Goal: Information Seeking & Learning: Learn about a topic

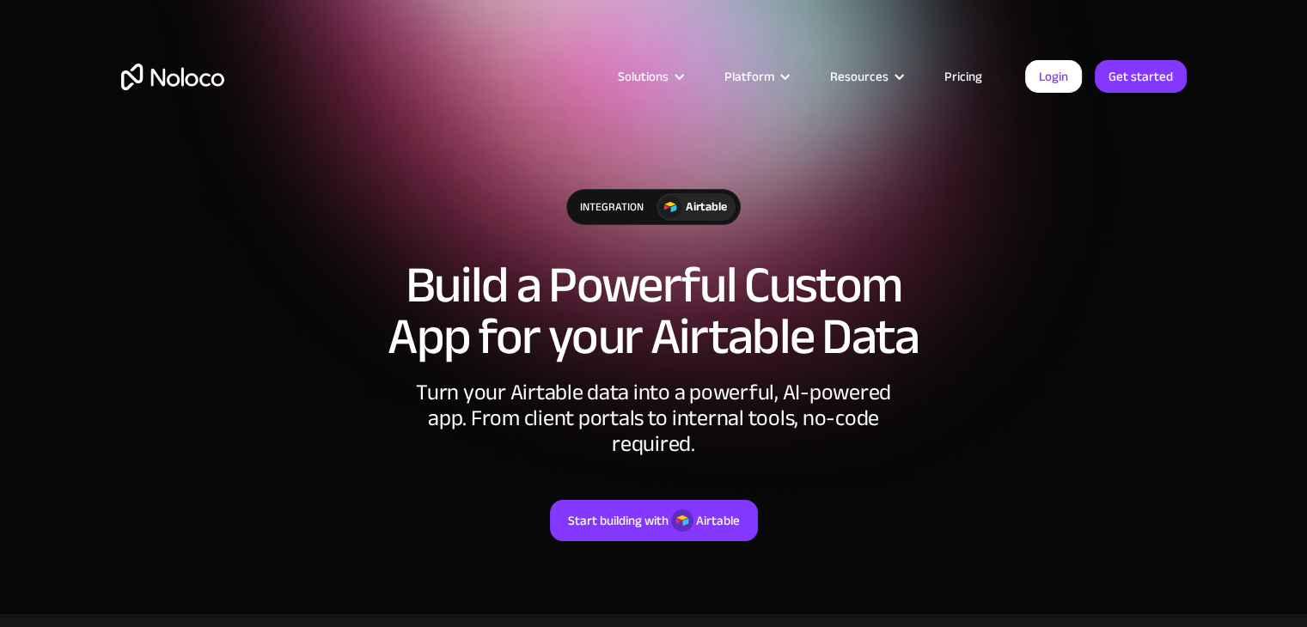
click at [960, 75] on link "Pricing" at bounding box center [963, 76] width 81 height 22
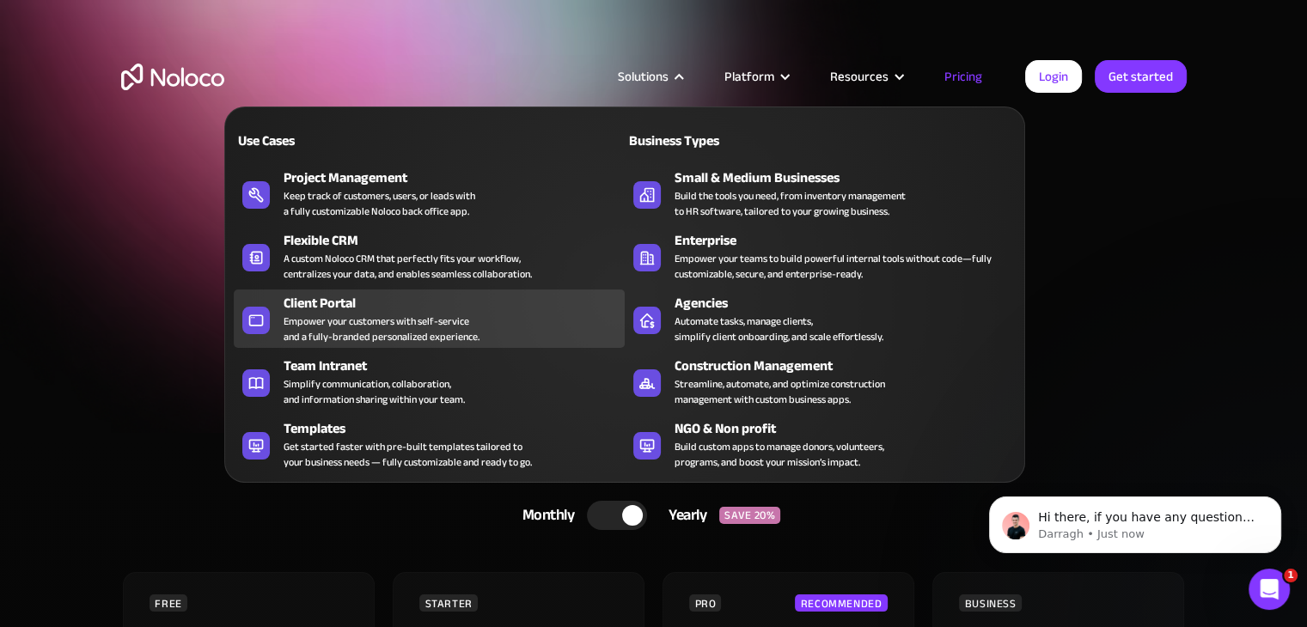
click at [442, 317] on div "Empower your customers with self-service and a fully-branded personalized exper…" at bounding box center [382, 329] width 196 height 31
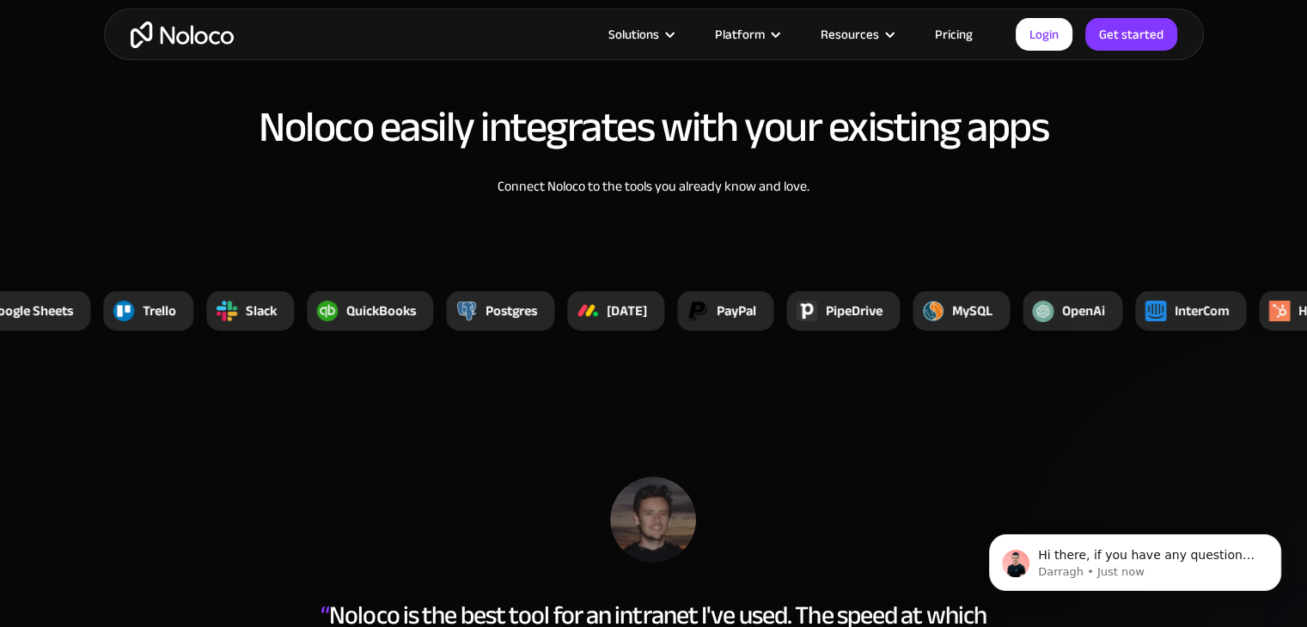
scroll to position [6359, 0]
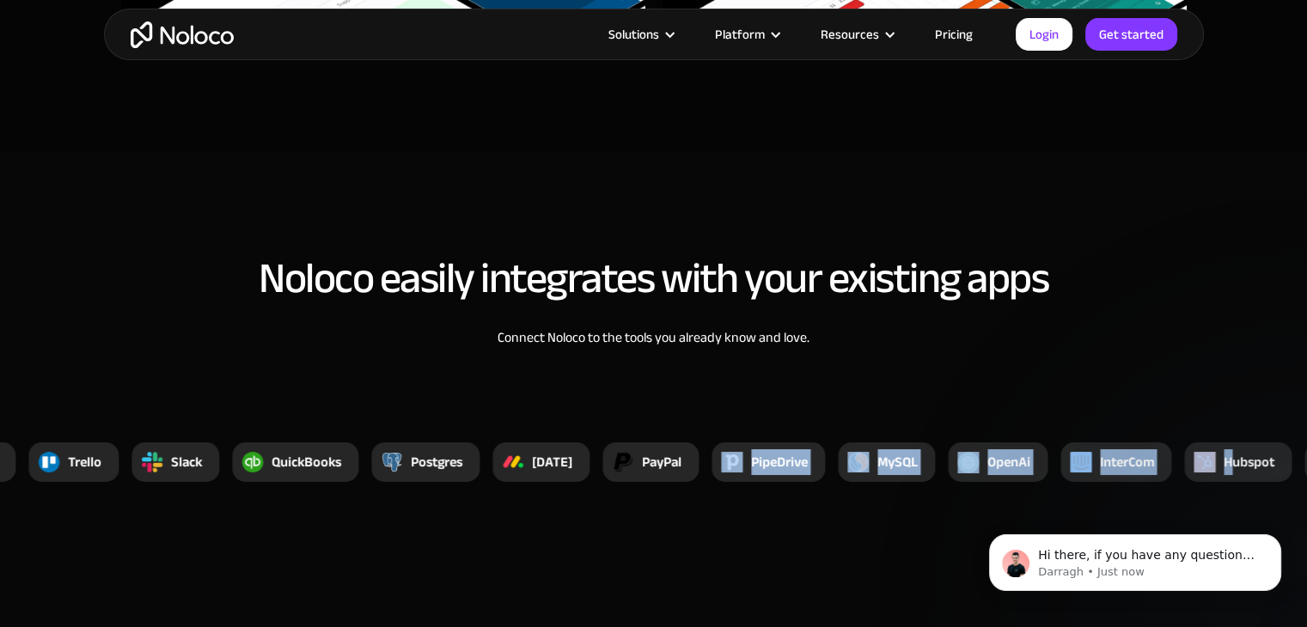
drag, startPoint x: 1202, startPoint y: 454, endPoint x: 725, endPoint y: 466, distance: 477.1
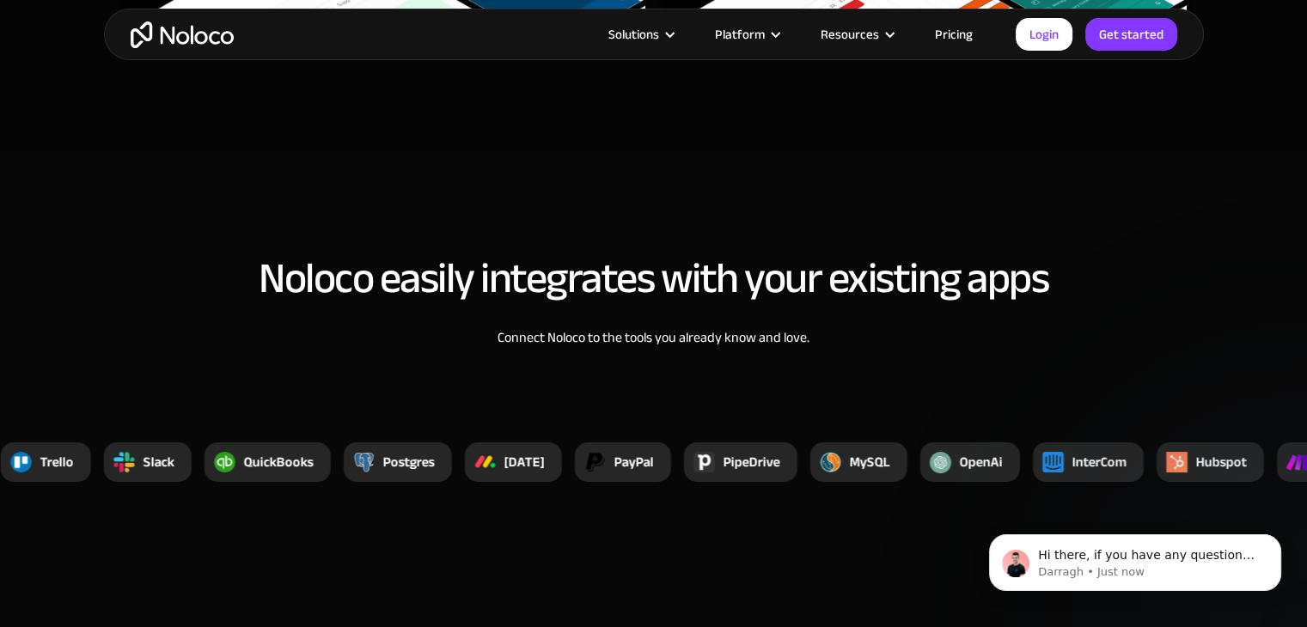
click at [952, 516] on section "Noloco easily integrates with your existing apps Connect Noloco to the tools yo…" at bounding box center [653, 349] width 1307 height 394
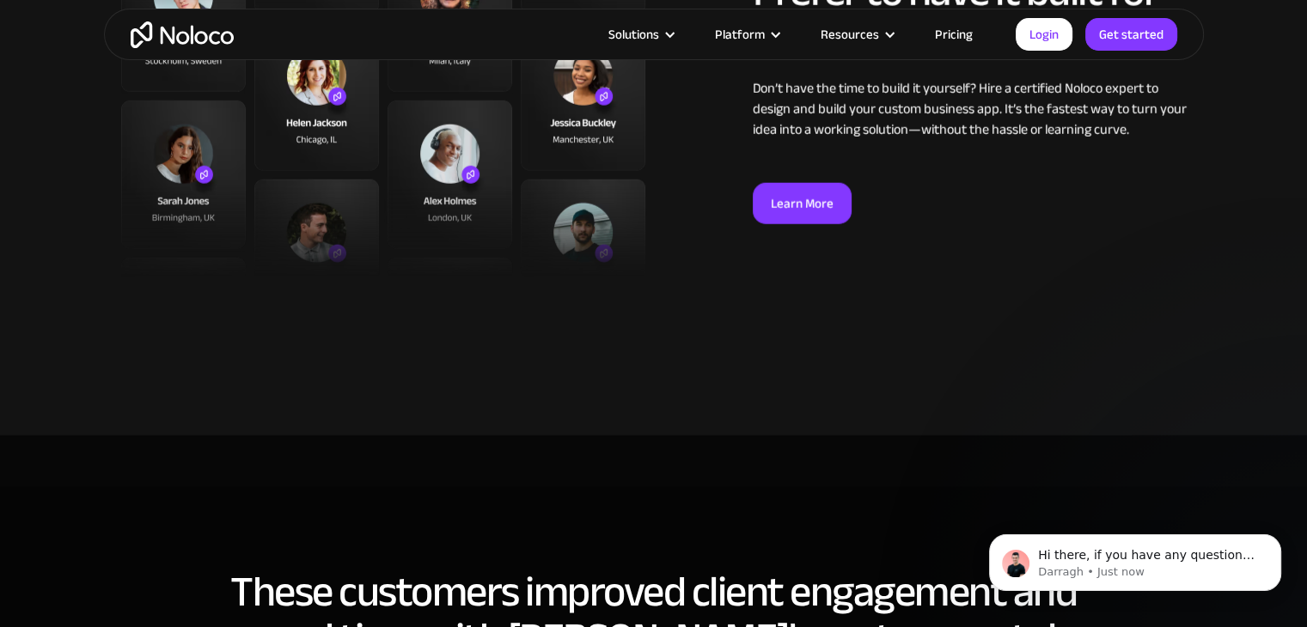
scroll to position [4812, 0]
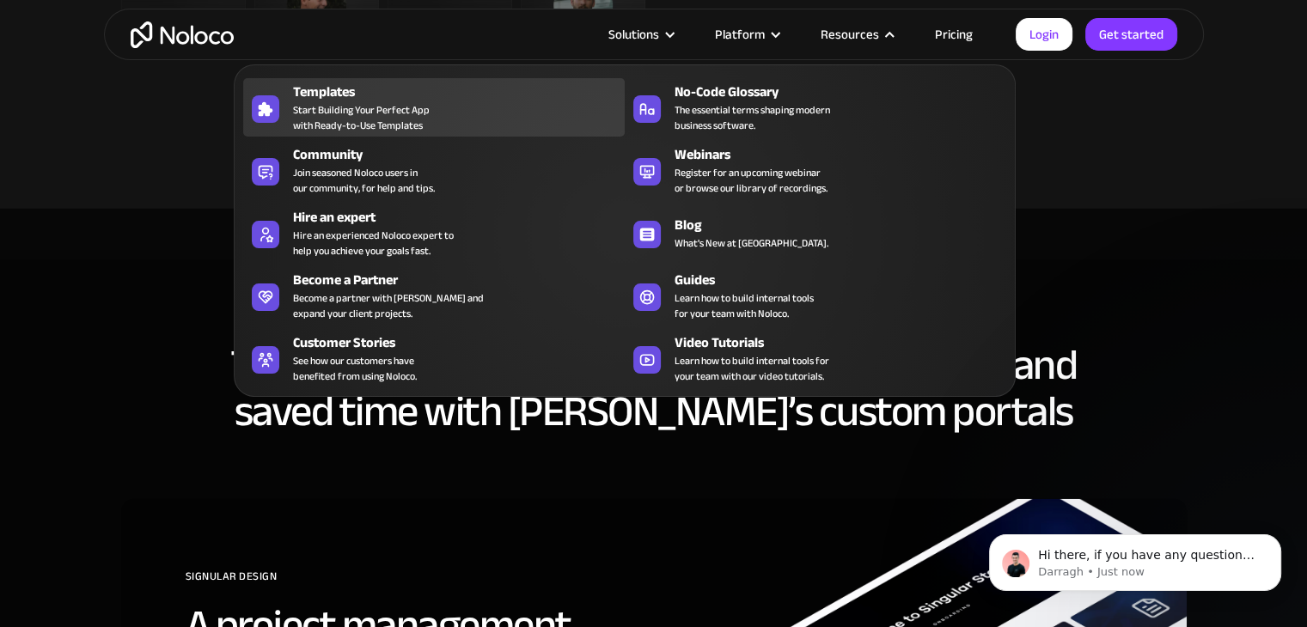
click at [448, 108] on div "Templates Start Building Your Perfect App with Ready-to-Use Templates" at bounding box center [454, 108] width 323 height 52
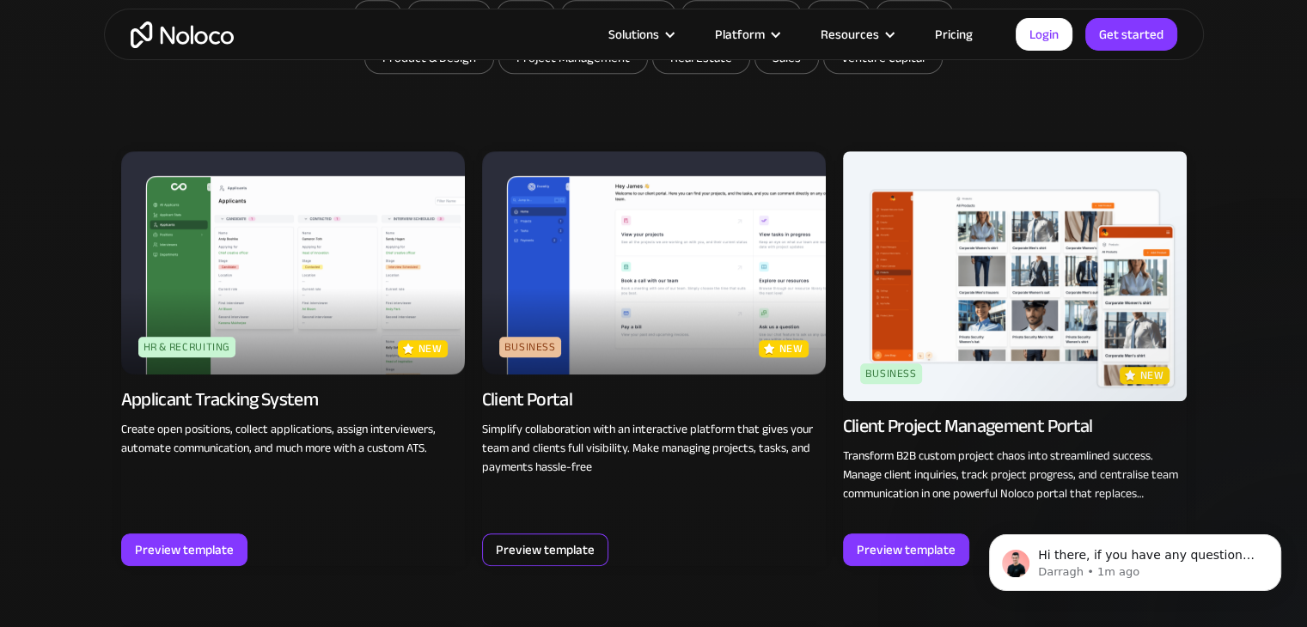
click at [541, 544] on div "Preview template" at bounding box center [545, 550] width 99 height 22
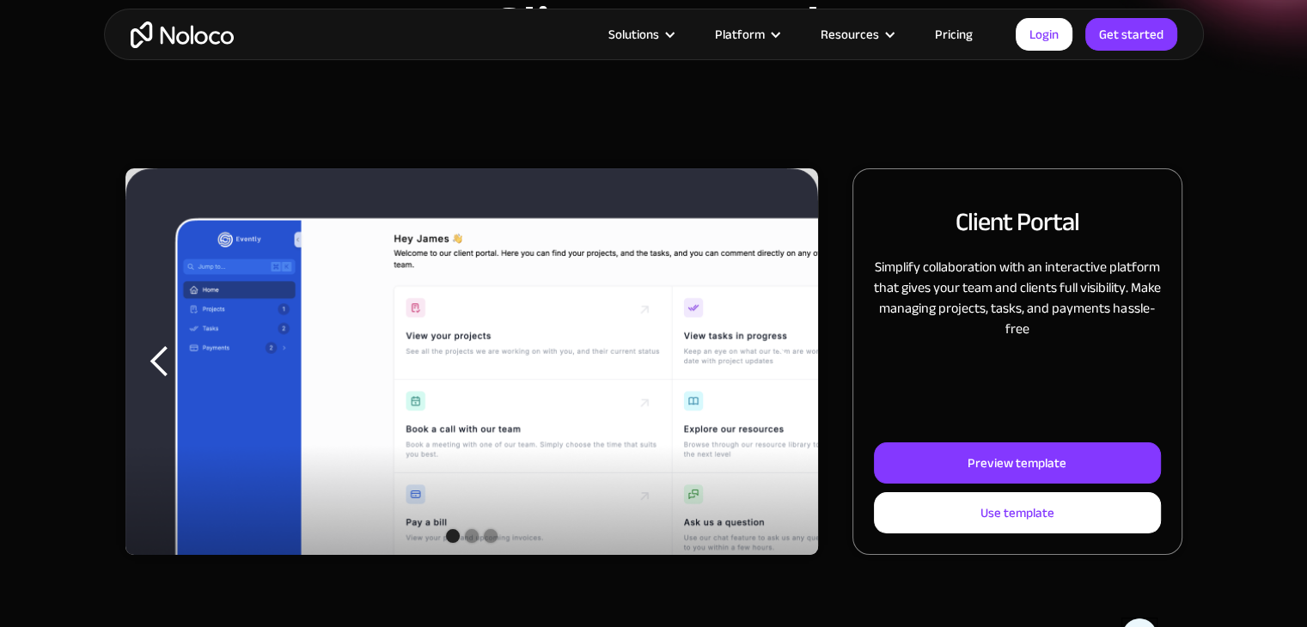
scroll to position [258, 0]
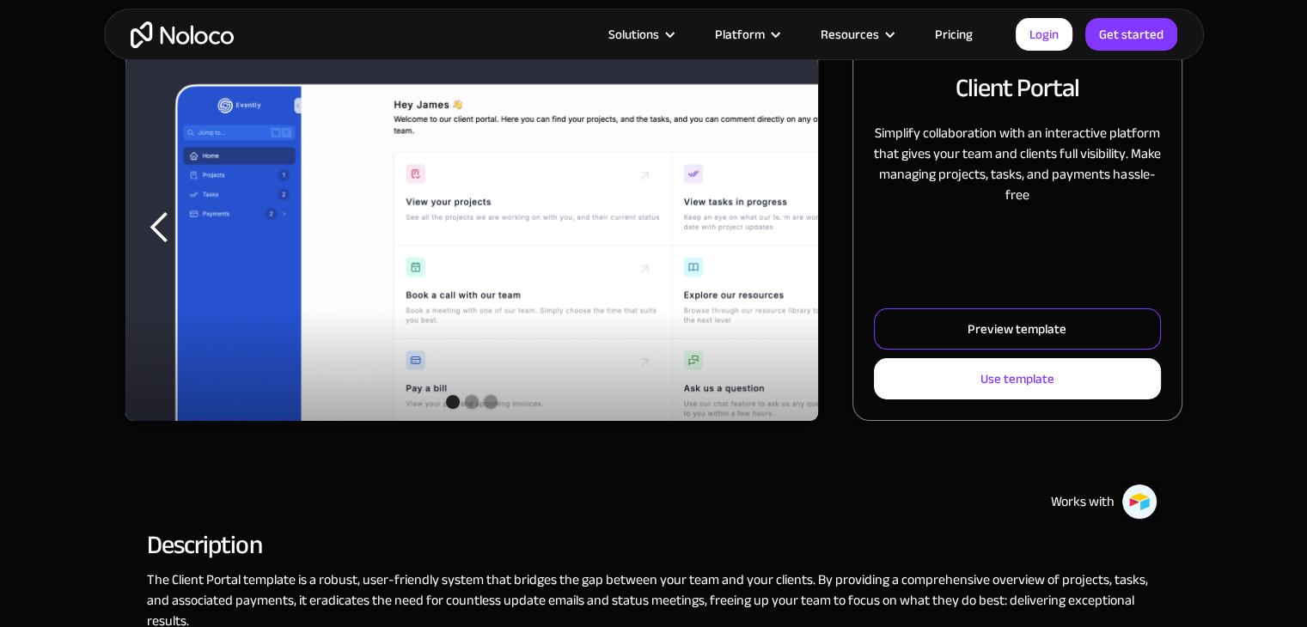
click at [972, 324] on div "Preview template" at bounding box center [1017, 329] width 99 height 22
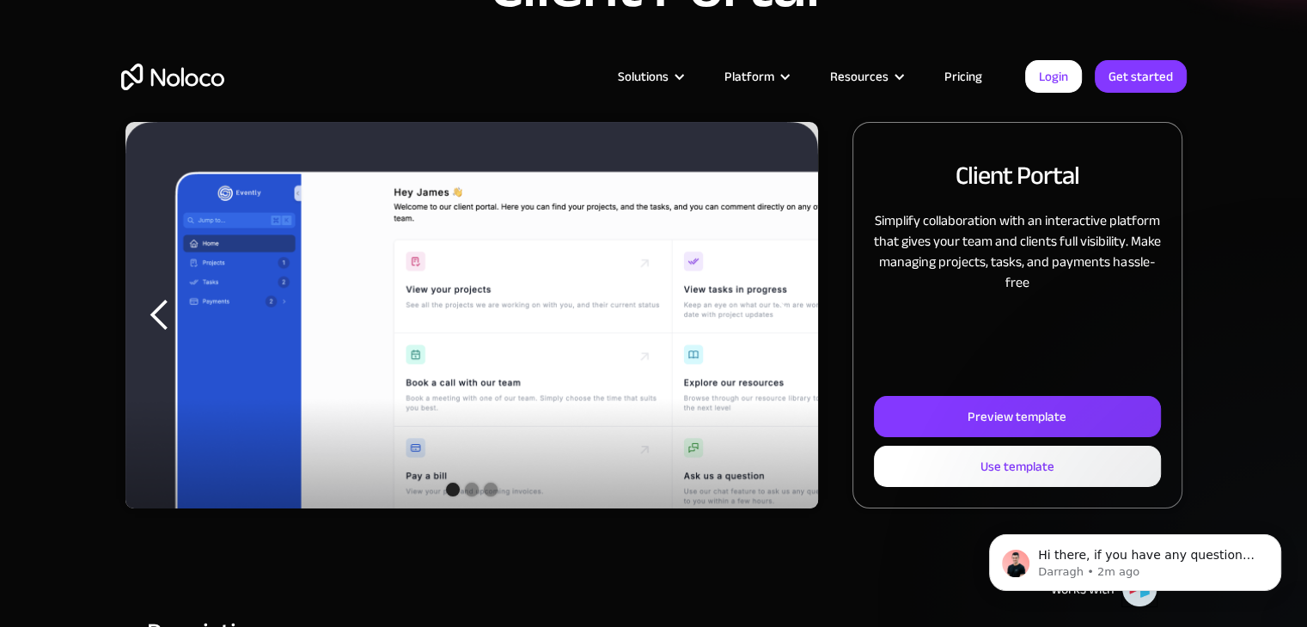
scroll to position [0, 0]
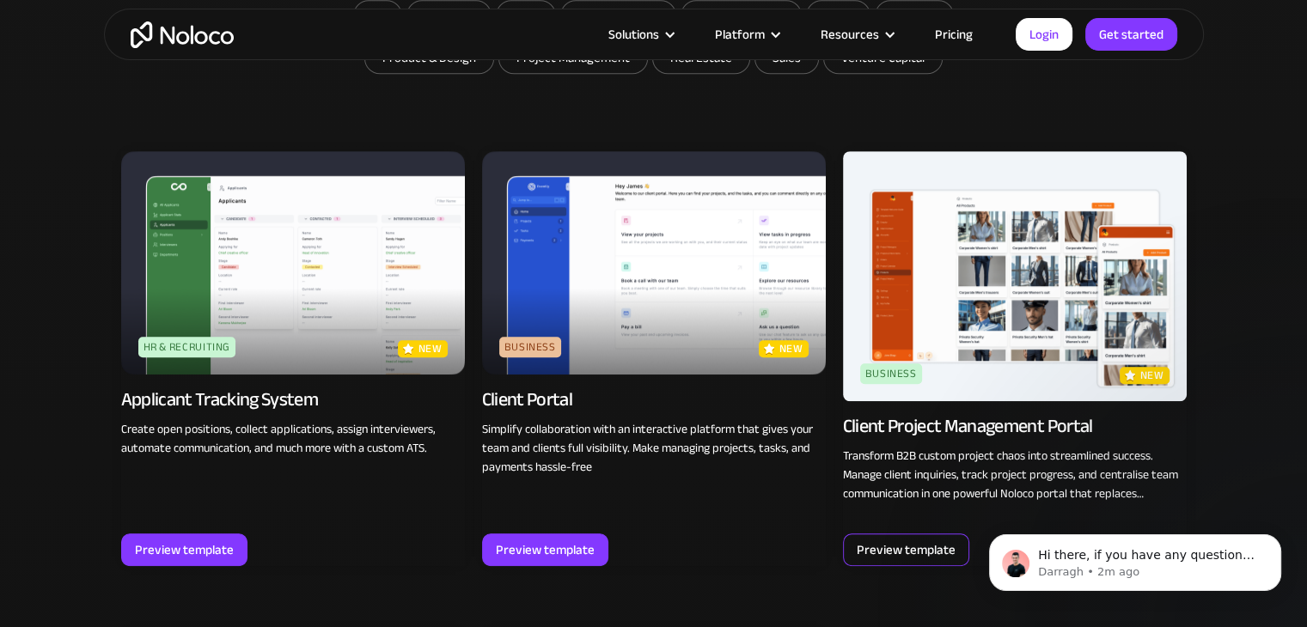
click at [937, 535] on div "Preview template" at bounding box center [906, 550] width 126 height 33
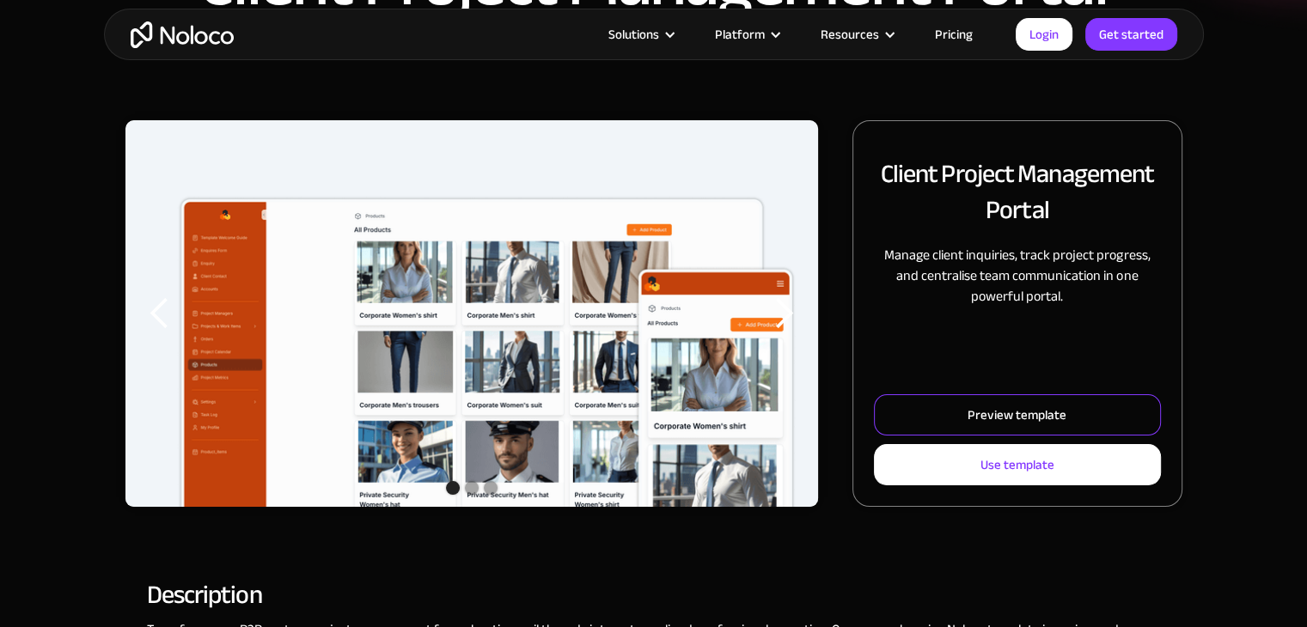
click at [1041, 413] on div "Preview template" at bounding box center [1017, 415] width 99 height 22
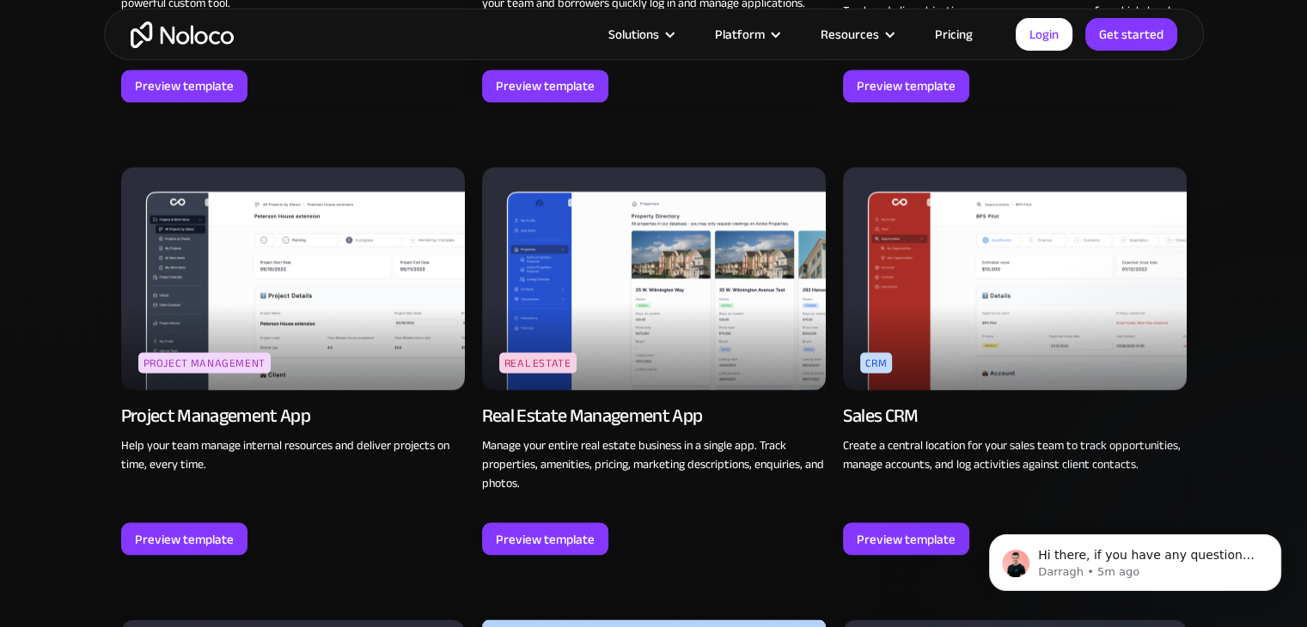
scroll to position [2975, 0]
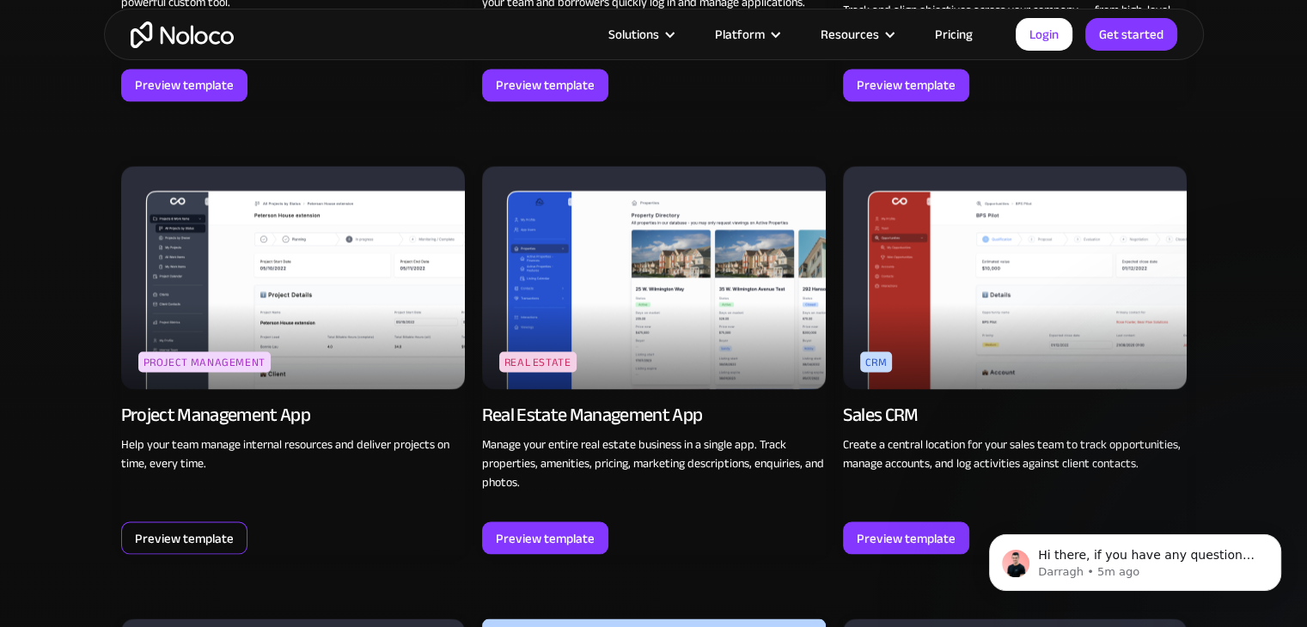
click at [199, 530] on div "Preview template" at bounding box center [184, 538] width 99 height 22
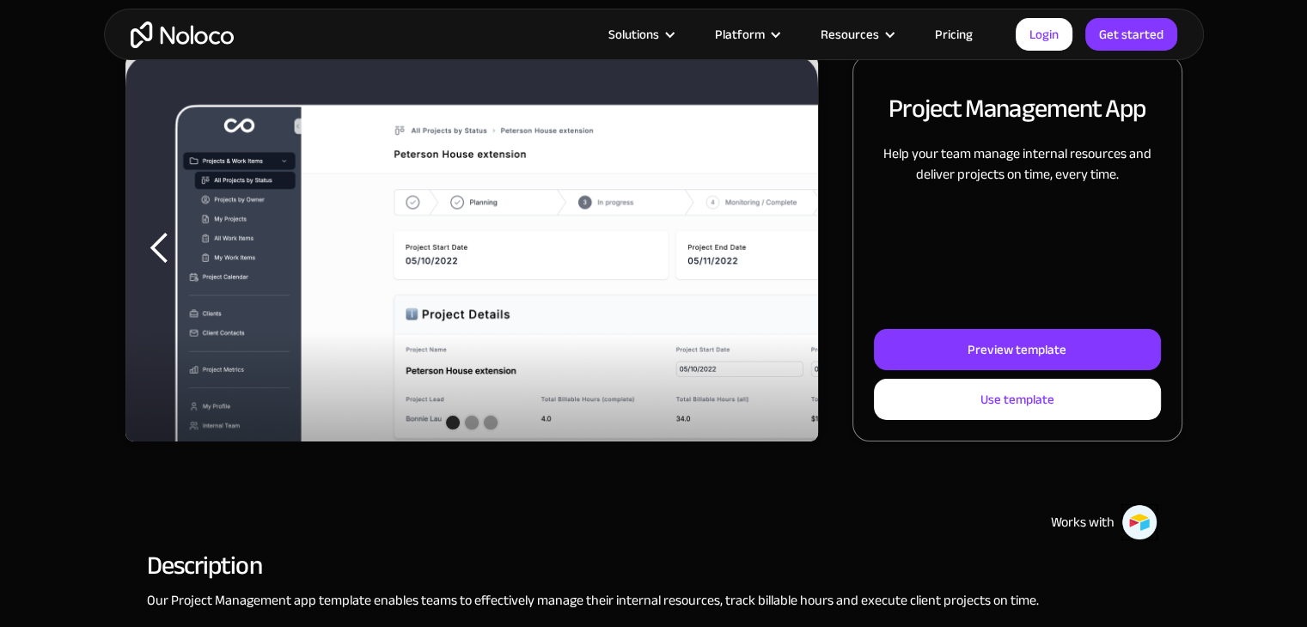
scroll to position [258, 0]
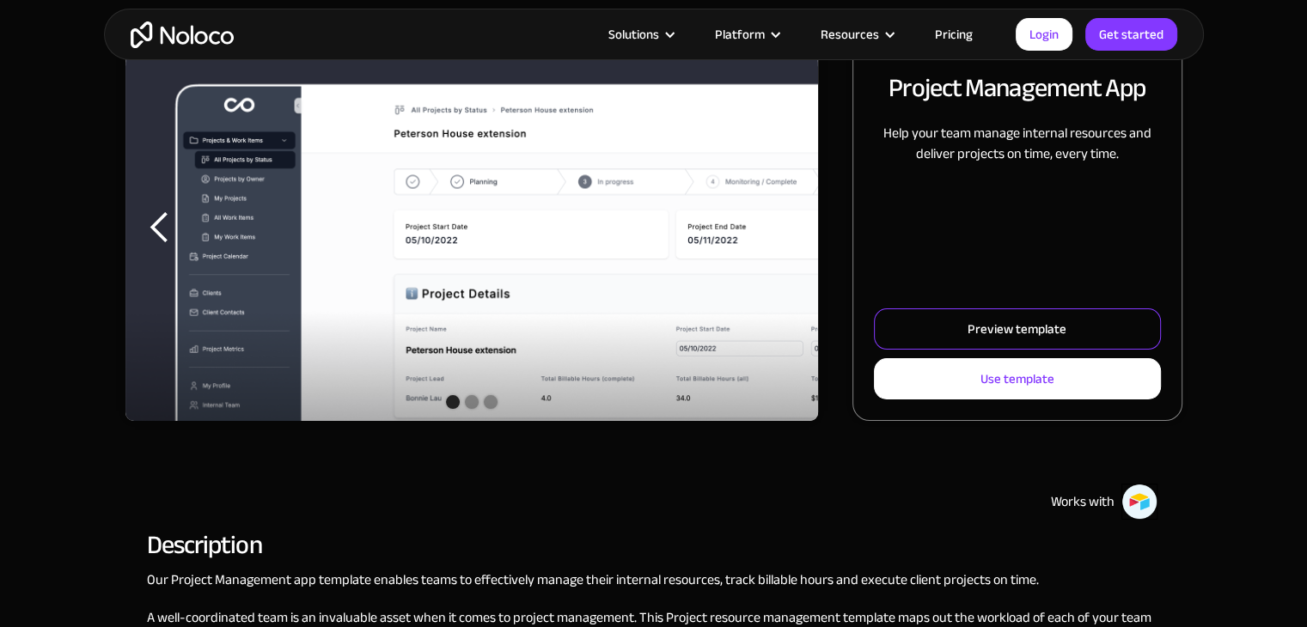
click at [993, 331] on div "Preview template" at bounding box center [1017, 329] width 99 height 22
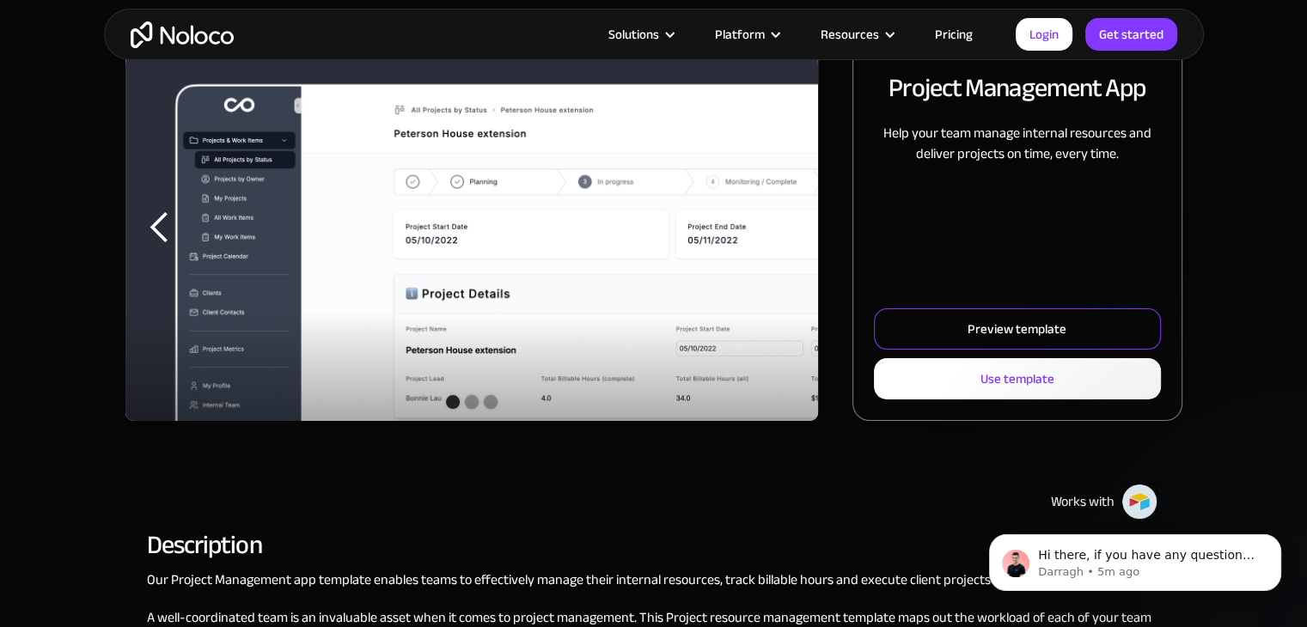
scroll to position [0, 0]
